Goal: Information Seeking & Learning: Compare options

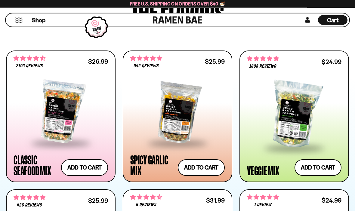
scroll to position [276, 0]
click at [192, 122] on div at bounding box center [177, 111] width 95 height 61
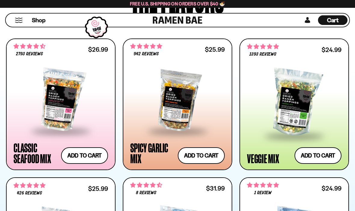
scroll to position [287, 0]
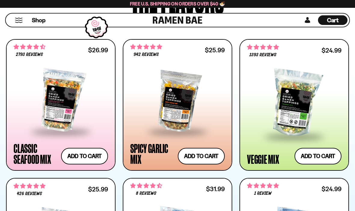
click at [298, 119] on div at bounding box center [294, 103] width 95 height 65
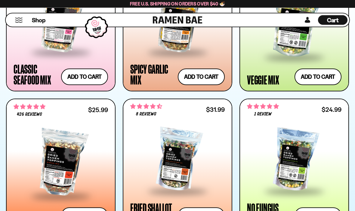
scroll to position [365, 0]
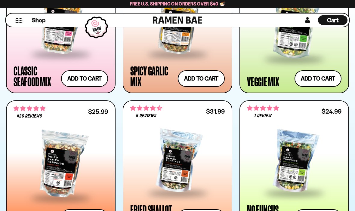
click at [308, 18] on link at bounding box center [307, 20] width 9 height 10
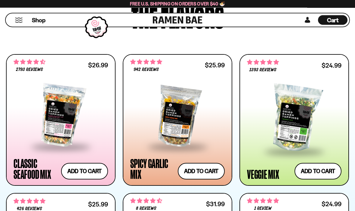
scroll to position [272, 0]
click at [201, 122] on div at bounding box center [177, 115] width 95 height 61
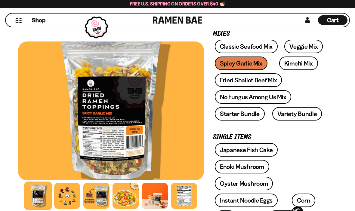
scroll to position [89, 0]
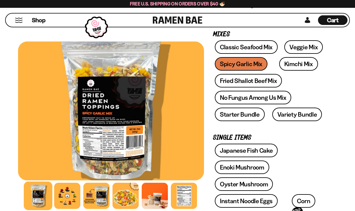
click at [305, 45] on link "Veggie Mix" at bounding box center [304, 47] width 39 height 14
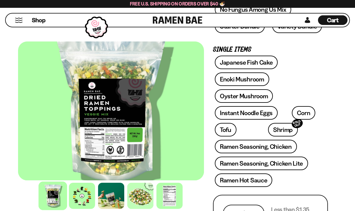
scroll to position [179, 0]
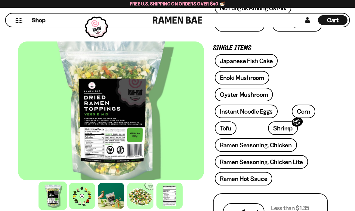
click at [227, 127] on link "Tofu" at bounding box center [226, 129] width 22 height 14
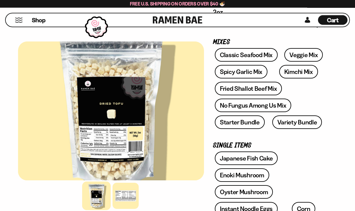
scroll to position [83, 0]
click at [255, 176] on link "Enoki Mushroom" at bounding box center [242, 176] width 55 height 14
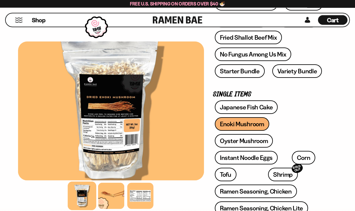
scroll to position [134, 0]
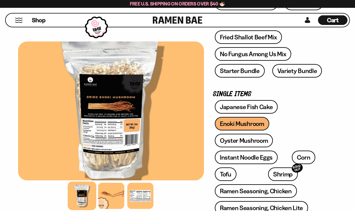
click at [255, 139] on link "Oyster Mushroom" at bounding box center [244, 141] width 58 height 14
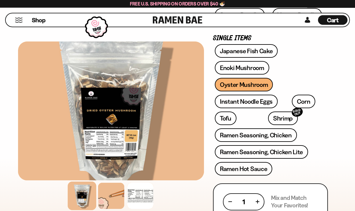
scroll to position [189, 0]
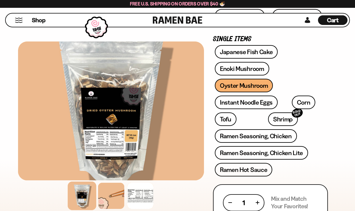
click at [296, 100] on link "Corn" at bounding box center [303, 103] width 23 height 14
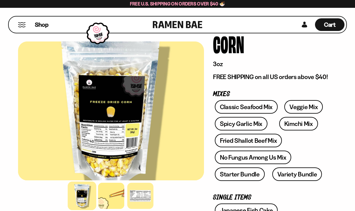
scroll to position [31, 0]
